Goal: Information Seeking & Learning: Learn about a topic

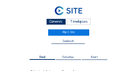
scroll to position [59, 0]
click at [57, 19] on div "Camera's" at bounding box center [56, 21] width 20 height 6
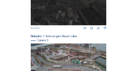
scroll to position [246, 0]
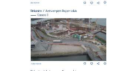
click at [62, 38] on img at bounding box center [69, 39] width 76 height 43
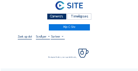
scroll to position [15, 0]
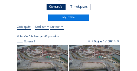
click at [35, 51] on img at bounding box center [42, 59] width 51 height 29
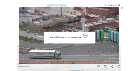
drag, startPoint x: 56, startPoint y: 32, endPoint x: 61, endPoint y: 33, distance: 4.6
click at [61, 33] on div "Bezig met laden, even geduld aub..." at bounding box center [69, 37] width 51 height 11
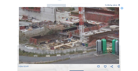
drag, startPoint x: 60, startPoint y: 33, endPoint x: 53, endPoint y: 40, distance: 10.2
click at [53, 40] on img at bounding box center [69, 35] width 101 height 57
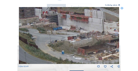
drag, startPoint x: 69, startPoint y: 35, endPoint x: 117, endPoint y: 45, distance: 49.5
click at [117, 45] on img at bounding box center [69, 35] width 101 height 57
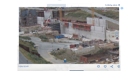
drag, startPoint x: 102, startPoint y: 40, endPoint x: 104, endPoint y: 49, distance: 8.8
click at [104, 49] on img at bounding box center [69, 35] width 101 height 57
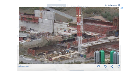
drag, startPoint x: 109, startPoint y: 48, endPoint x: 57, endPoint y: 40, distance: 52.7
click at [57, 40] on img at bounding box center [69, 35] width 101 height 57
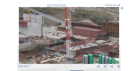
drag, startPoint x: 82, startPoint y: 43, endPoint x: 69, endPoint y: 47, distance: 13.8
click at [70, 47] on img at bounding box center [69, 35] width 101 height 57
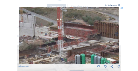
drag, startPoint x: 68, startPoint y: 47, endPoint x: 31, endPoint y: 41, distance: 36.7
click at [29, 41] on img at bounding box center [69, 35] width 101 height 57
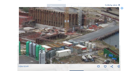
drag, startPoint x: 44, startPoint y: 44, endPoint x: 36, endPoint y: 43, distance: 7.8
click at [36, 43] on img at bounding box center [69, 35] width 101 height 57
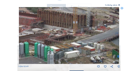
drag, startPoint x: 42, startPoint y: 33, endPoint x: 50, endPoint y: 34, distance: 7.8
click at [50, 34] on img at bounding box center [69, 35] width 101 height 57
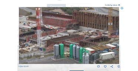
drag, startPoint x: 50, startPoint y: 34, endPoint x: 85, endPoint y: 35, distance: 35.2
click at [85, 35] on img at bounding box center [69, 35] width 101 height 57
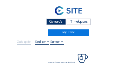
click at [51, 21] on div "Camera's" at bounding box center [56, 21] width 20 height 6
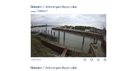
scroll to position [59, 0]
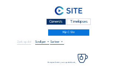
click at [61, 21] on div "Camera's" at bounding box center [56, 21] width 20 height 6
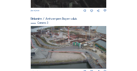
scroll to position [246, 0]
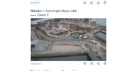
click at [62, 27] on img at bounding box center [69, 39] width 76 height 43
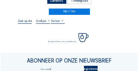
scroll to position [22, 0]
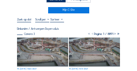
click at [39, 47] on img at bounding box center [42, 51] width 51 height 29
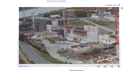
click at [70, 46] on img at bounding box center [69, 35] width 101 height 57
